Goal: Task Accomplishment & Management: Complete application form

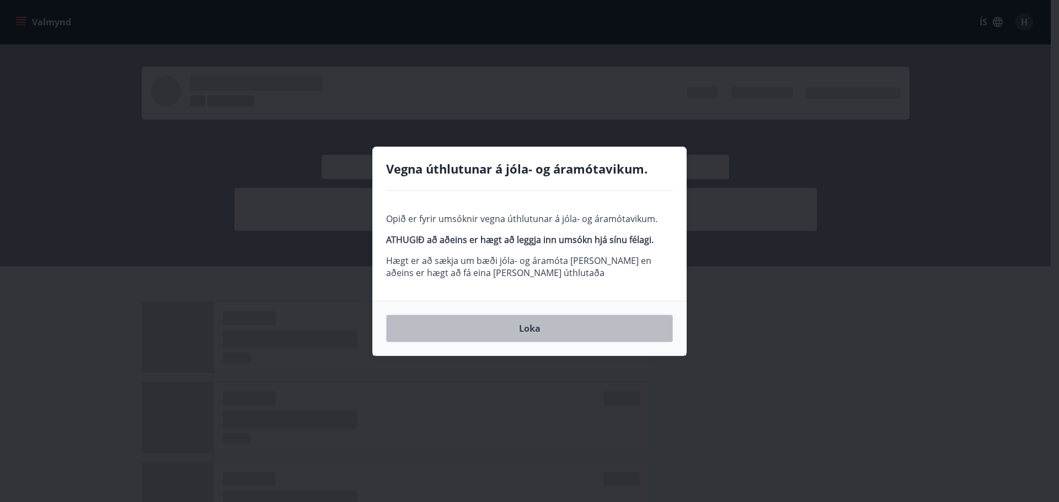
click at [517, 326] on button "Loka" at bounding box center [529, 329] width 287 height 28
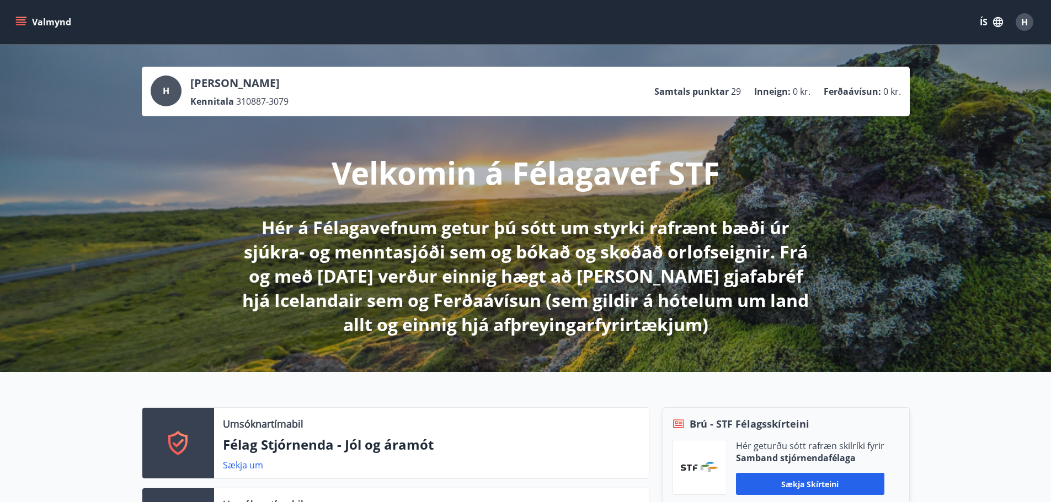
click at [17, 20] on icon "menu" at bounding box center [21, 19] width 10 height 1
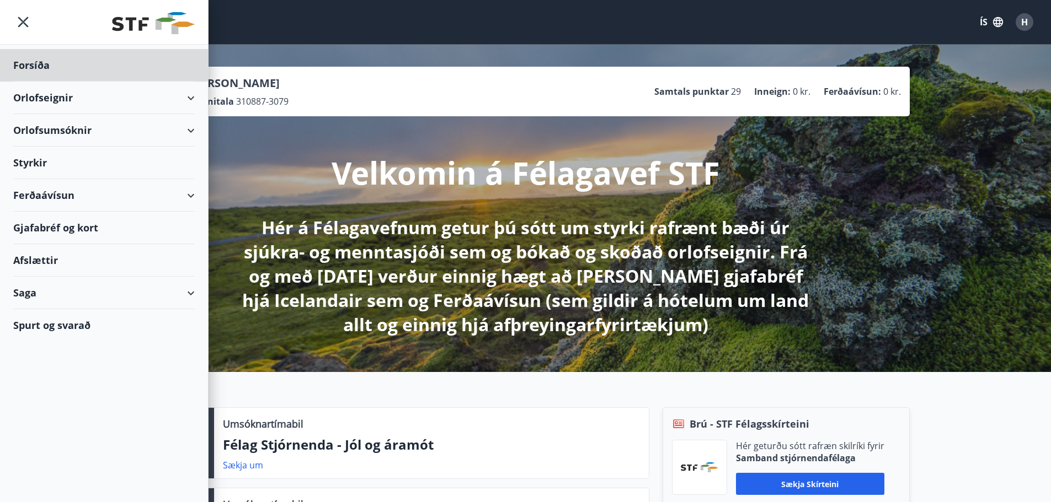
click at [51, 160] on div "Styrkir" at bounding box center [103, 163] width 181 height 33
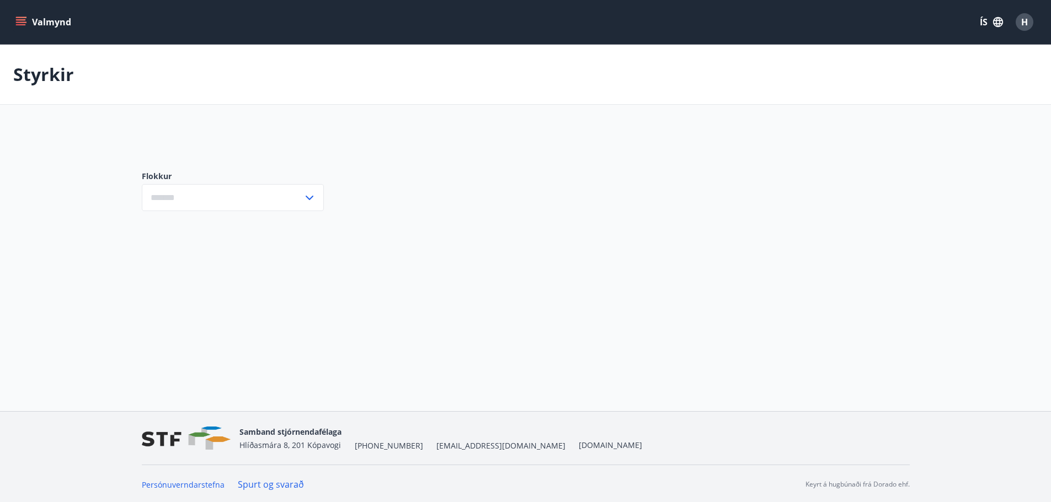
type input "***"
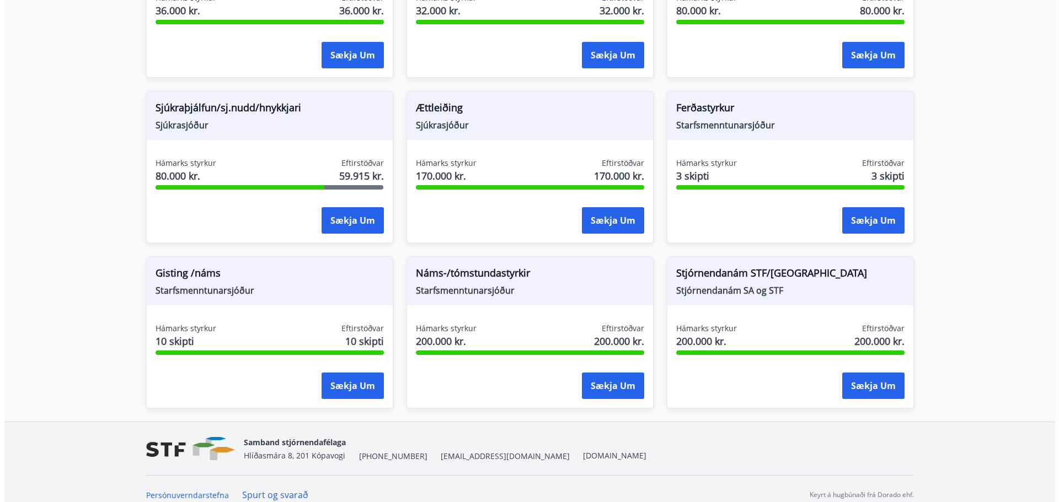
scroll to position [874, 0]
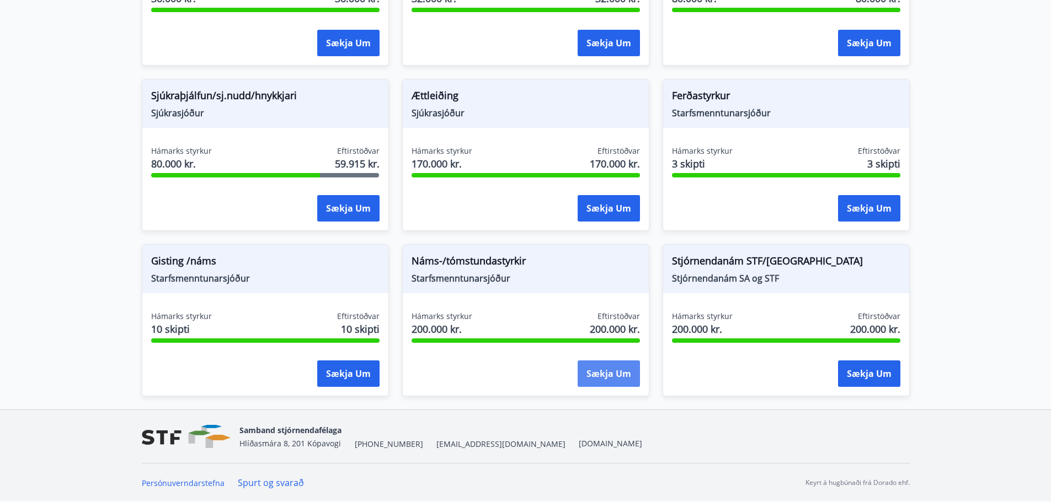
click at [594, 373] on button "Sækja um" at bounding box center [608, 374] width 62 height 26
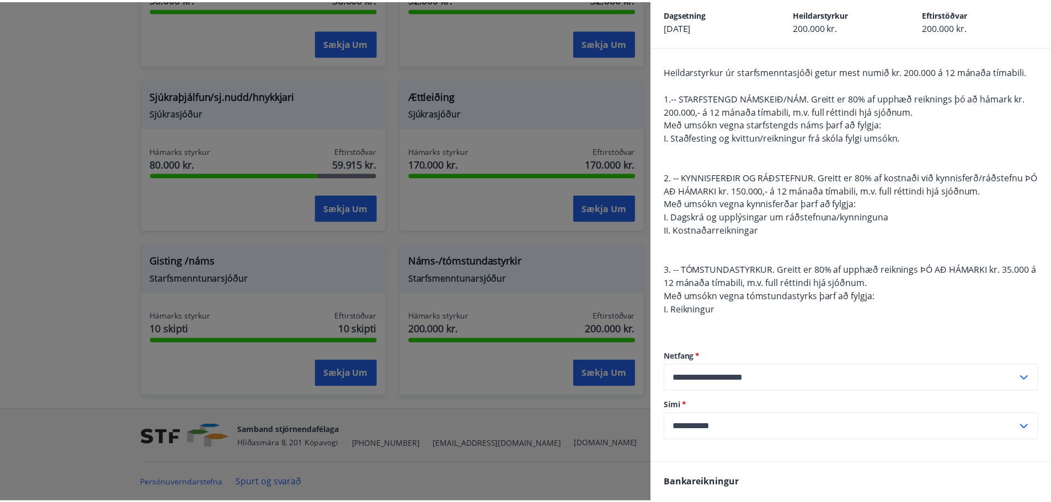
scroll to position [33, 0]
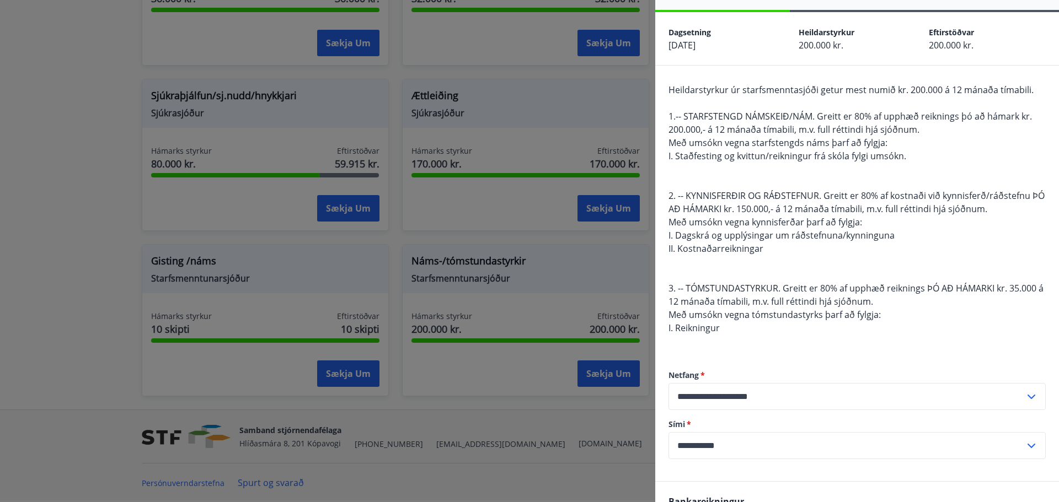
click at [839, 309] on span "Með umsókn vegna tómstundastyrks þarf að fylgja:" at bounding box center [774, 315] width 212 height 12
click at [862, 175] on div "Heildarstyrkur úr starfsmenntasjóði getur mest numið kr. 200.000 á 12 mánaða tí…" at bounding box center [856, 215] width 377 height 265
click at [119, 141] on div at bounding box center [529, 251] width 1059 height 502
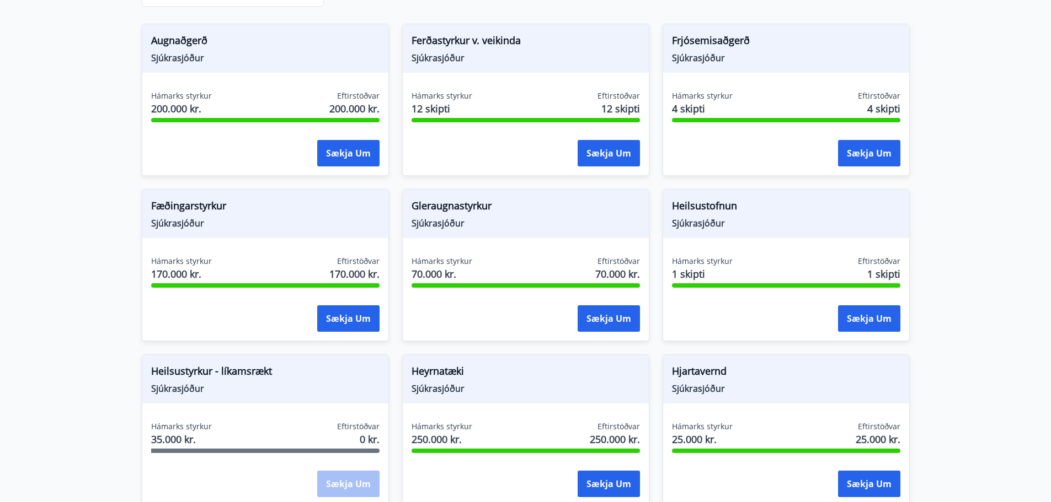
scroll to position [0, 0]
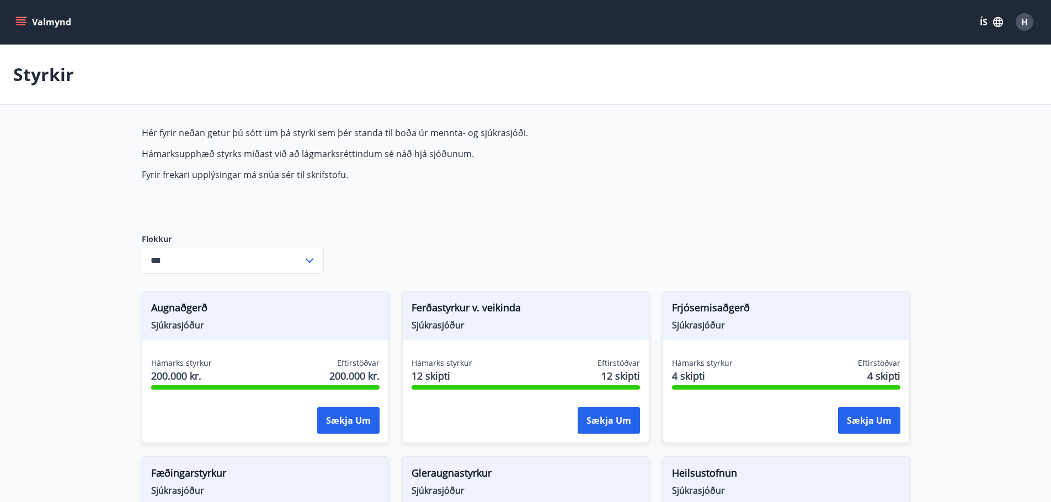
click at [286, 255] on input "***" at bounding box center [222, 260] width 161 height 27
